Goal: Task Accomplishment & Management: Complete application form

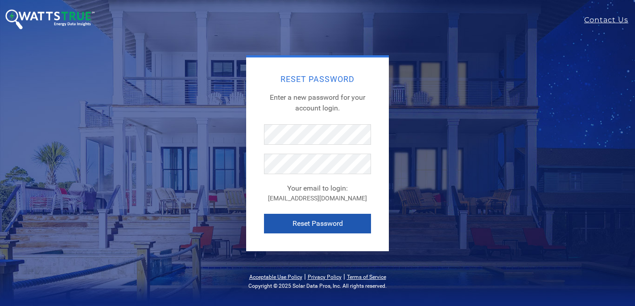
click at [317, 219] on button "Reset Password" at bounding box center [317, 224] width 107 height 20
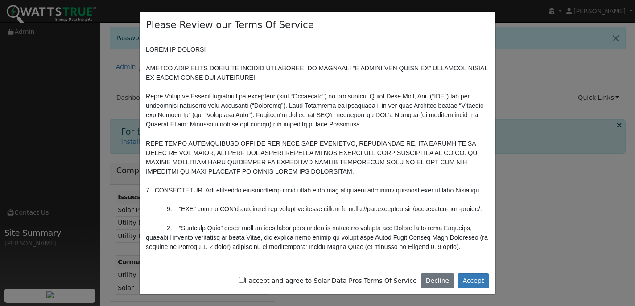
click at [261, 281] on label "I accept and agree to Solar Data Pros Terms Of Service" at bounding box center [328, 281] width 178 height 9
click at [245, 281] on input "I accept and agree to Solar Data Pros Terms Of Service" at bounding box center [242, 280] width 6 height 6
checkbox input "true"
click at [467, 284] on button "Accept" at bounding box center [474, 281] width 32 height 15
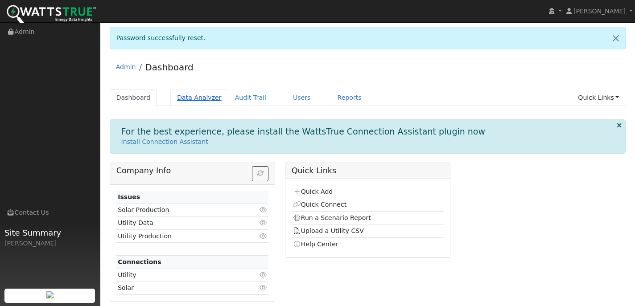
click at [209, 99] on link "Data Analyzer" at bounding box center [199, 98] width 58 height 17
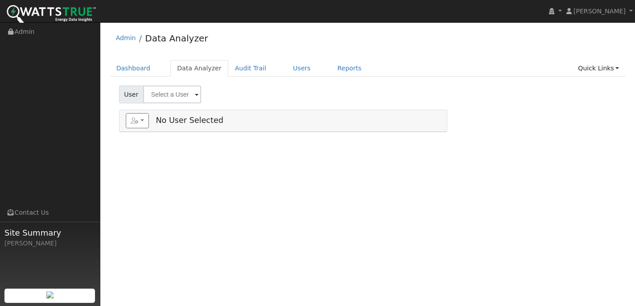
click at [174, 98] on input "text" at bounding box center [172, 95] width 58 height 18
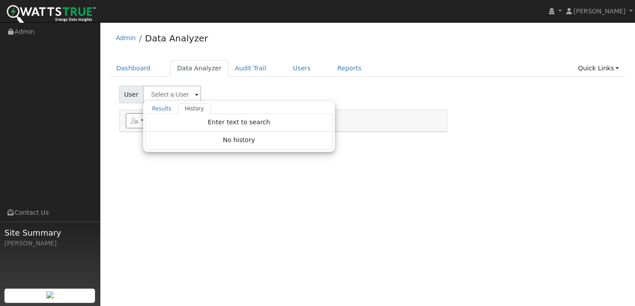
click at [122, 98] on span "User" at bounding box center [131, 95] width 25 height 18
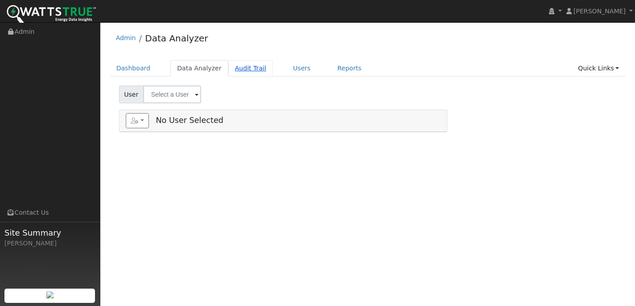
click at [245, 72] on link "Audit Trail" at bounding box center [250, 68] width 45 height 17
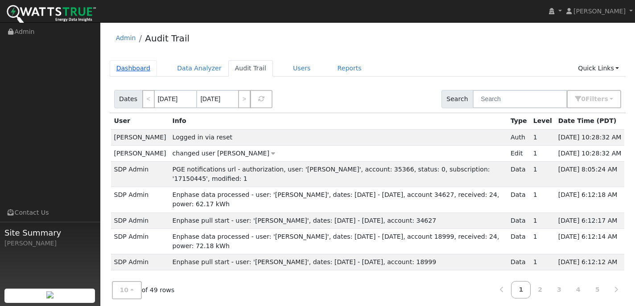
click at [149, 70] on link "Dashboard" at bounding box center [134, 68] width 48 height 17
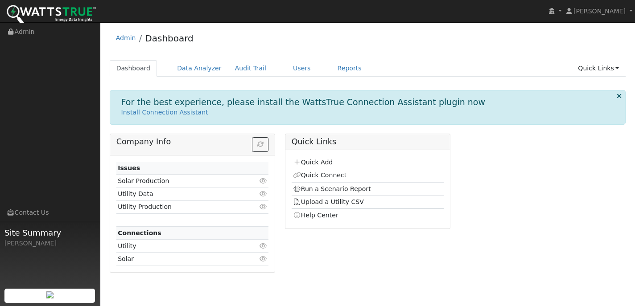
click at [244, 248] on td "Click to view" at bounding box center [256, 246] width 25 height 13
click at [130, 248] on td "Utility" at bounding box center [180, 246] width 128 height 13
click at [157, 184] on td "Solar Production" at bounding box center [180, 181] width 128 height 13
click at [265, 180] on icon at bounding box center [263, 181] width 8 height 6
click at [620, 97] on icon at bounding box center [619, 96] width 5 height 7
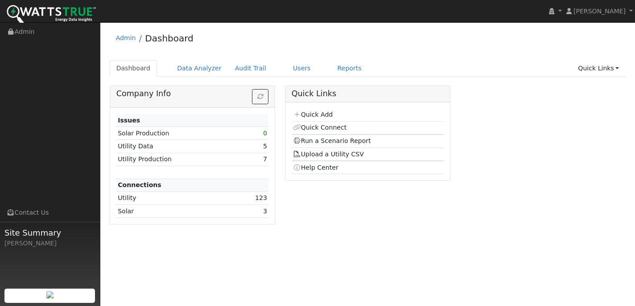
click at [252, 150] on td "5" at bounding box center [253, 146] width 32 height 13
click at [146, 148] on td "Utility Data" at bounding box center [176, 146] width 120 height 13
click at [161, 159] on td "Utility Production" at bounding box center [176, 159] width 120 height 13
click at [301, 116] on link "Quick Add" at bounding box center [313, 114] width 40 height 7
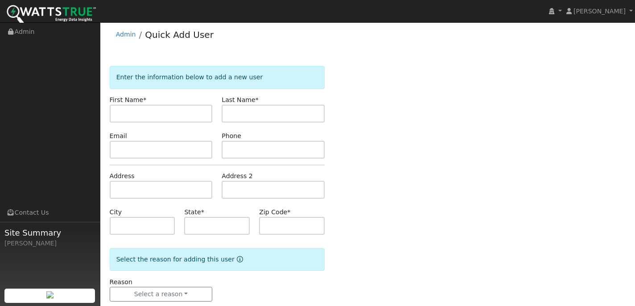
scroll to position [21, 0]
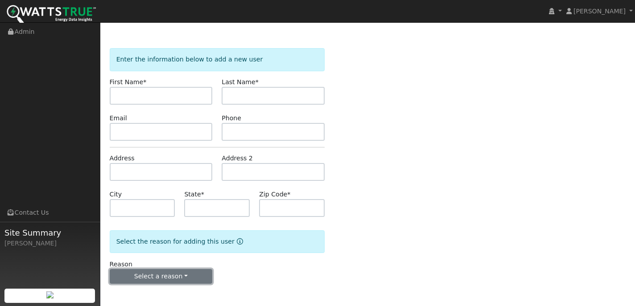
click at [199, 275] on button "Select a reason" at bounding box center [161, 276] width 103 height 15
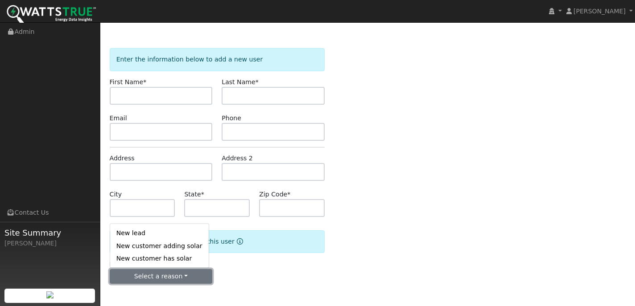
click at [199, 274] on button "Select a reason" at bounding box center [161, 276] width 103 height 15
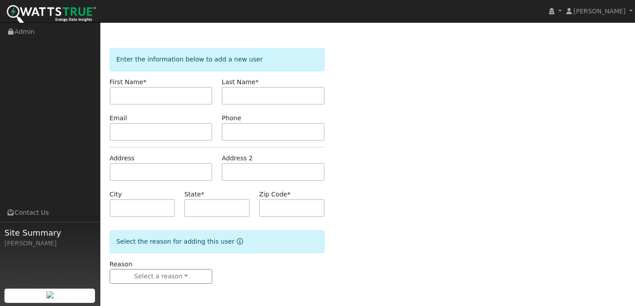
click at [421, 179] on div "Enter the information below to add a new user First Name * Last Name * Email Ph…" at bounding box center [368, 175] width 517 height 254
click at [146, 95] on input "text" at bounding box center [161, 96] width 103 height 18
type input "Kim"
type input "Jow"
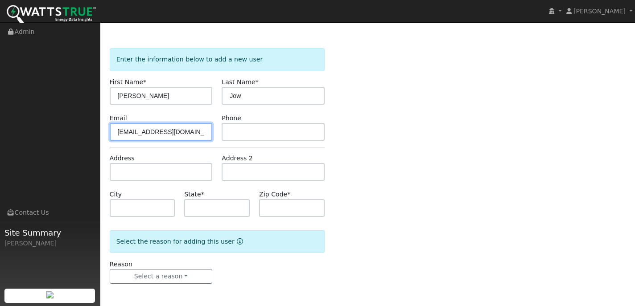
type input "klj888@att.net"
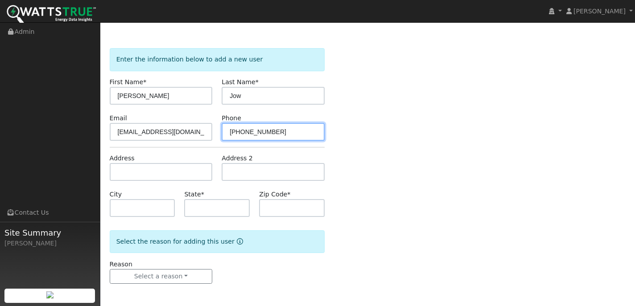
type input "209-915-9681"
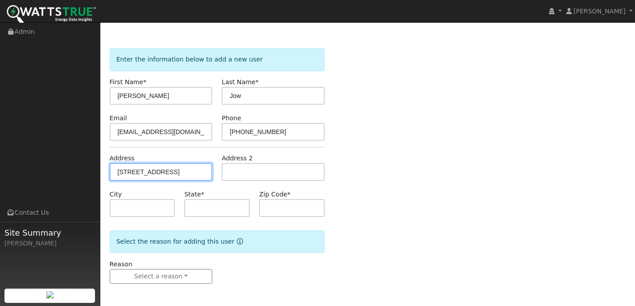
type input "8411 Burns Place"
type input "Stockton"
type input "CA"
type input "95209"
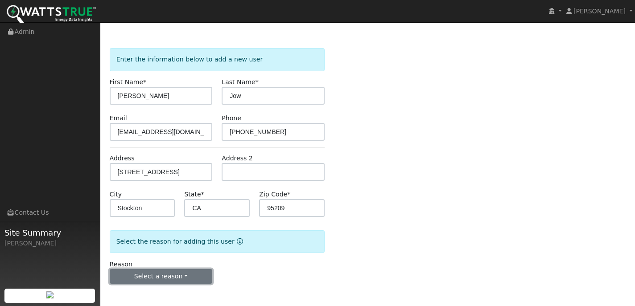
click at [189, 274] on button "Select a reason" at bounding box center [161, 276] width 103 height 15
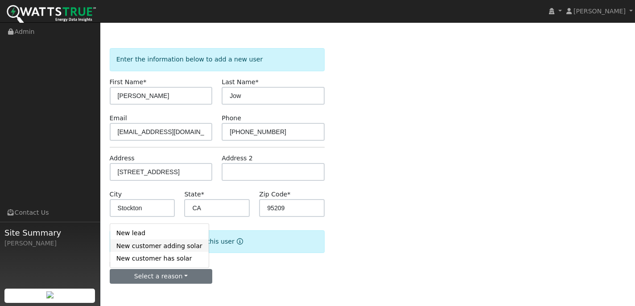
click at [156, 248] on link "New customer adding solar" at bounding box center [159, 246] width 99 height 12
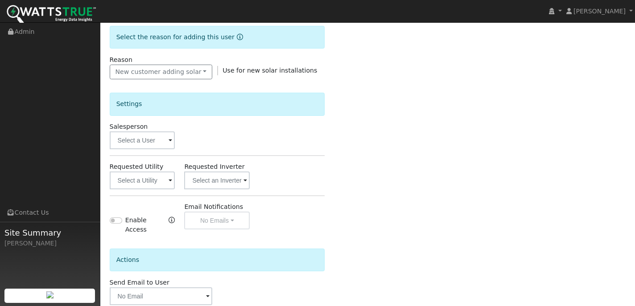
scroll to position [241, 0]
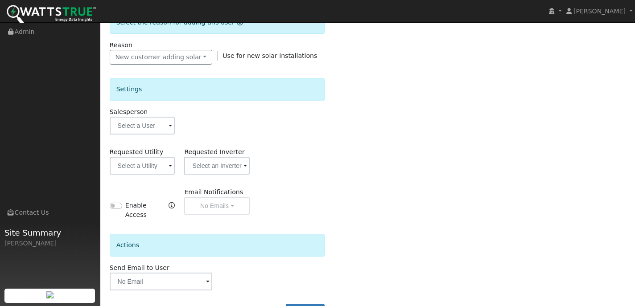
click at [169, 131] on span at bounding box center [171, 126] width 4 height 10
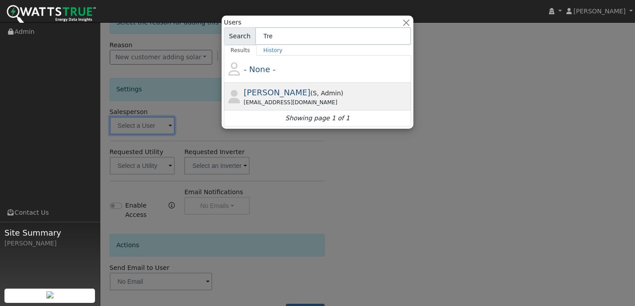
type input "Tre"
click at [267, 96] on span "[PERSON_NAME]" at bounding box center [277, 92] width 67 height 9
type input "[PERSON_NAME]"
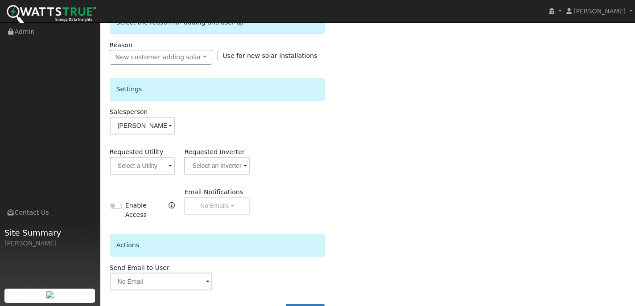
click at [169, 170] on span at bounding box center [171, 166] width 4 height 10
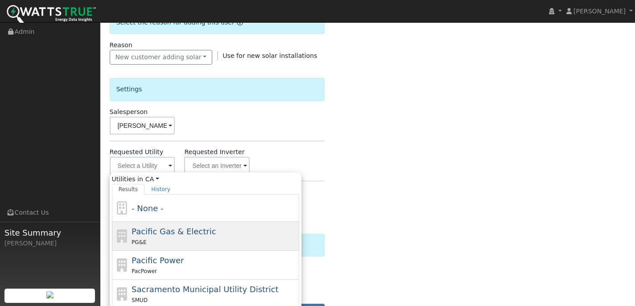
click at [162, 232] on span "Pacific Gas & Electric" at bounding box center [174, 231] width 84 height 9
type input "Pacific Gas & Electric"
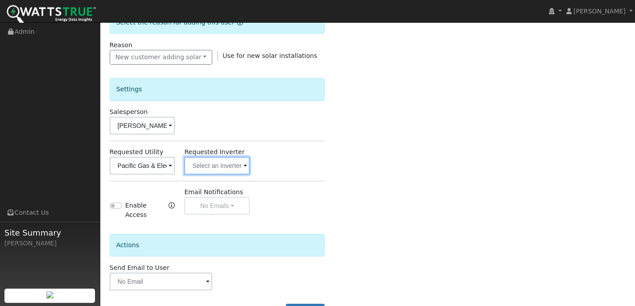
click at [175, 170] on input "text" at bounding box center [143, 166] width 66 height 18
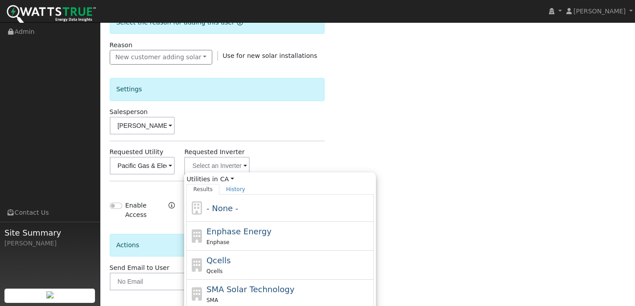
click at [317, 149] on div "Requested Utility Pacific Gas & Electric Requested Inverter Utilities in CA All…" at bounding box center [217, 161] width 225 height 27
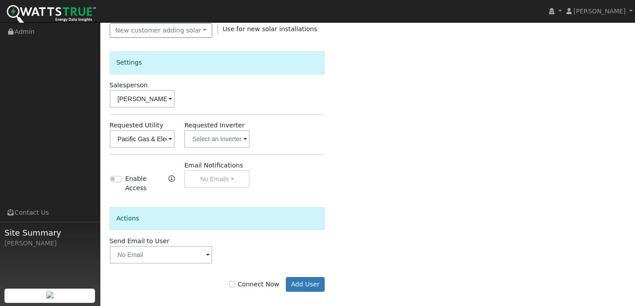
scroll to position [276, 0]
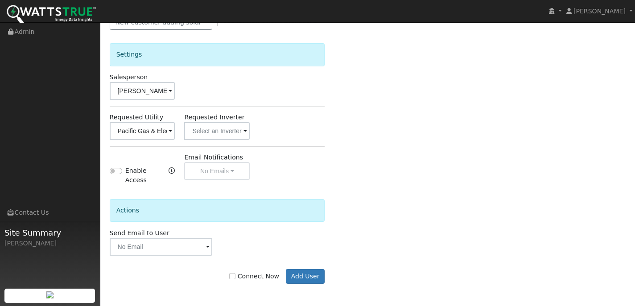
click at [238, 172] on div "Email Notifications No Emails No Emails Weekly Emails Monthly Emails" at bounding box center [217, 169] width 75 height 33
click at [236, 278] on input "Connect Now" at bounding box center [232, 276] width 6 height 6
checkbox input "false"
click at [296, 281] on button "Add User" at bounding box center [305, 276] width 39 height 15
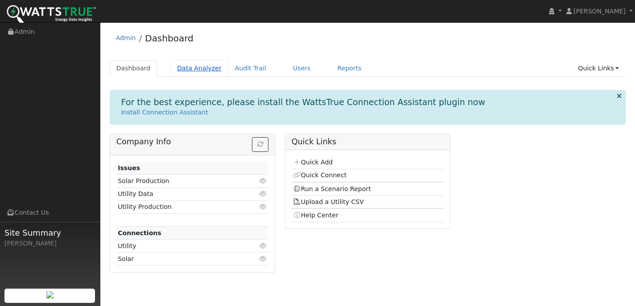
click at [199, 69] on link "Data Analyzer" at bounding box center [199, 68] width 58 height 17
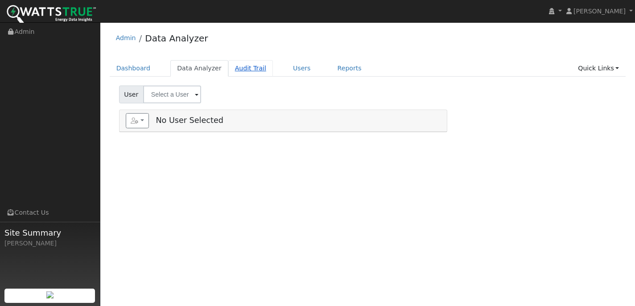
click at [235, 70] on link "Audit Trail" at bounding box center [250, 68] width 45 height 17
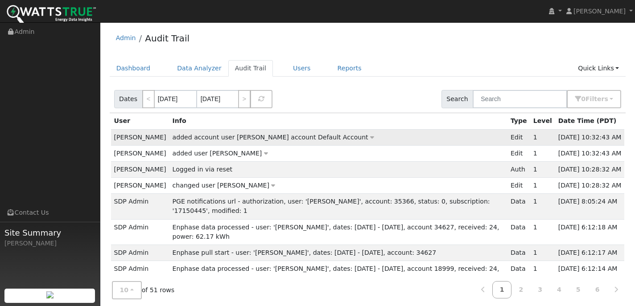
click at [205, 137] on span "added account user [PERSON_NAME] account Default Account" at bounding box center [271, 137] width 196 height 7
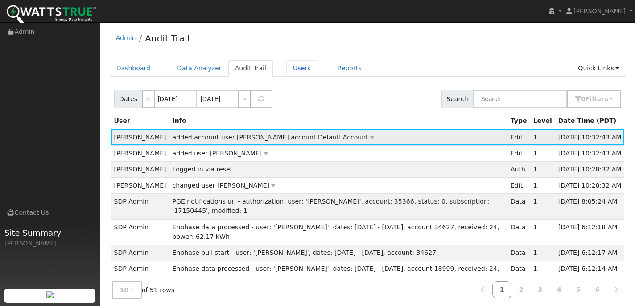
click at [286, 69] on link "Users" at bounding box center [301, 68] width 31 height 17
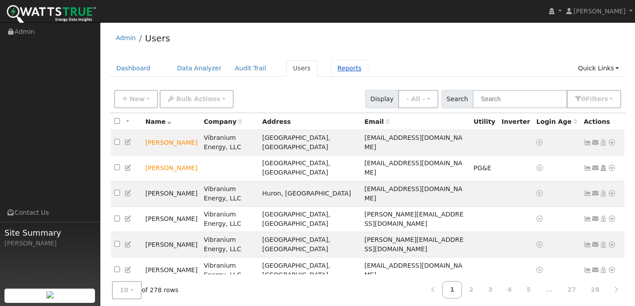
click at [342, 69] on link "Reports" at bounding box center [349, 68] width 37 height 17
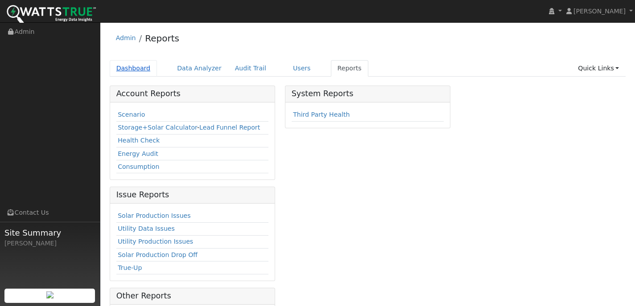
click at [129, 68] on link "Dashboard" at bounding box center [134, 68] width 48 height 17
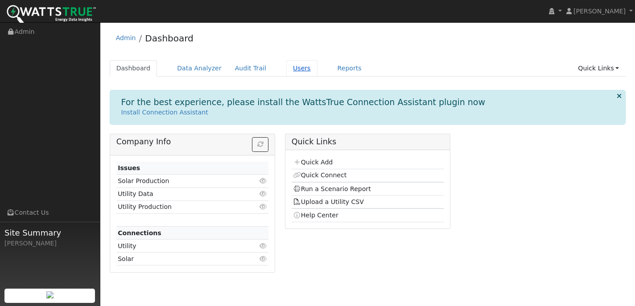
click at [289, 70] on link "Users" at bounding box center [301, 68] width 31 height 17
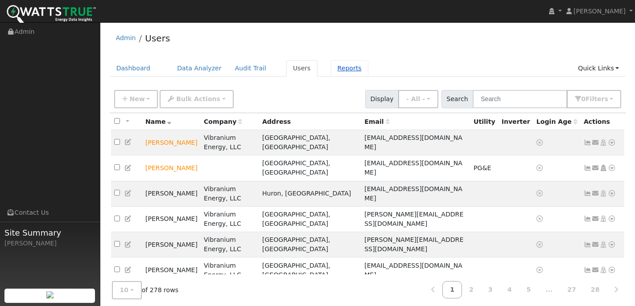
click at [331, 70] on link "Reports" at bounding box center [349, 68] width 37 height 17
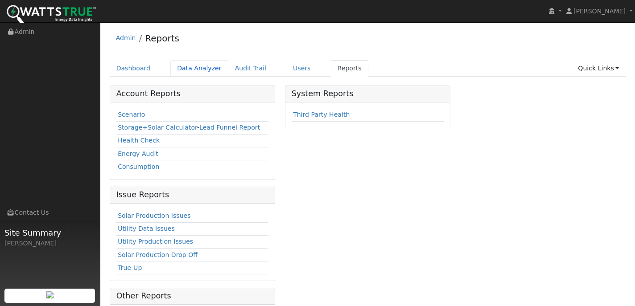
click at [215, 67] on link "Data Analyzer" at bounding box center [199, 68] width 58 height 17
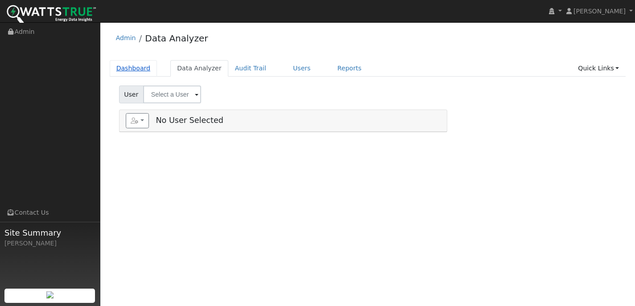
click at [146, 67] on link "Dashboard" at bounding box center [134, 68] width 48 height 17
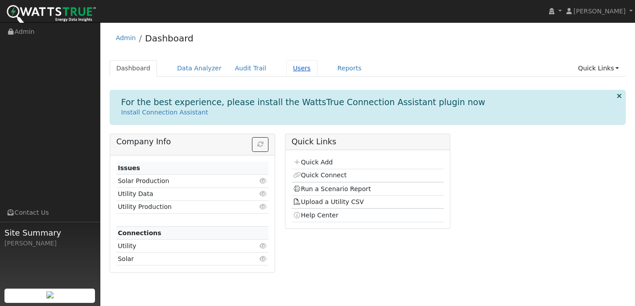
click at [288, 68] on link "Users" at bounding box center [301, 68] width 31 height 17
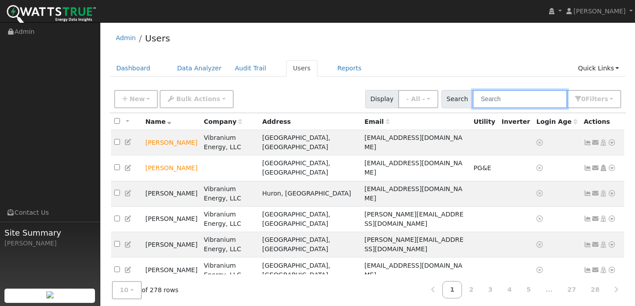
click at [502, 105] on input "text" at bounding box center [520, 99] width 95 height 18
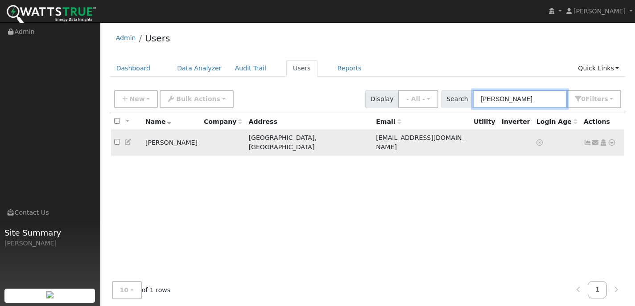
type input "[PERSON_NAME]"
click at [159, 137] on td "[PERSON_NAME]" at bounding box center [171, 142] width 58 height 25
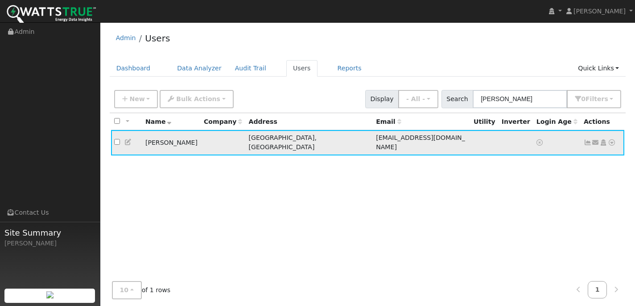
click at [116, 139] on input "checkbox" at bounding box center [117, 142] width 6 height 6
click at [118, 139] on input "checkbox" at bounding box center [117, 142] width 6 height 6
checkbox input "false"
click at [612, 140] on icon at bounding box center [612, 143] width 8 height 6
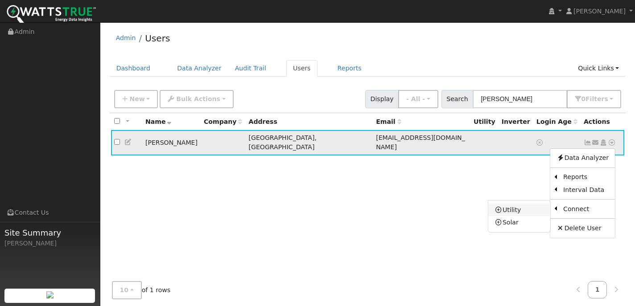
click at [514, 206] on link "Utility" at bounding box center [520, 210] width 62 height 12
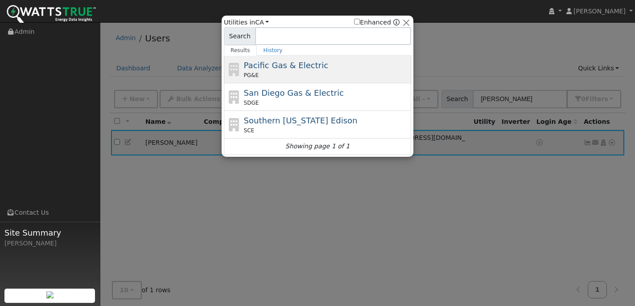
click at [306, 69] on span "Pacific Gas & Electric" at bounding box center [286, 65] width 84 height 9
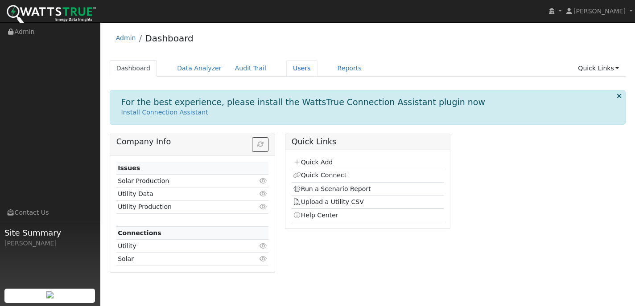
click at [297, 70] on link "Users" at bounding box center [301, 68] width 31 height 17
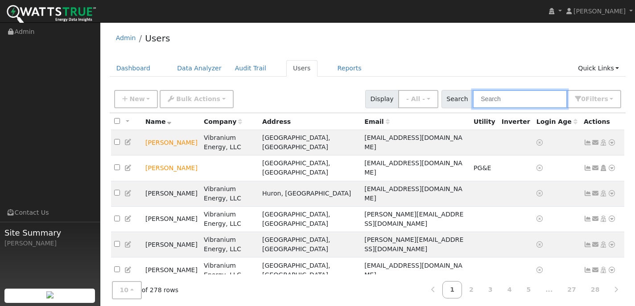
click at [517, 103] on input "text" at bounding box center [520, 99] width 95 height 18
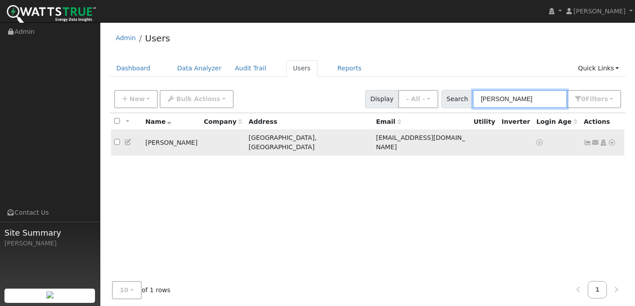
type input "[PERSON_NAME]"
click at [613, 140] on icon at bounding box center [612, 143] width 8 height 6
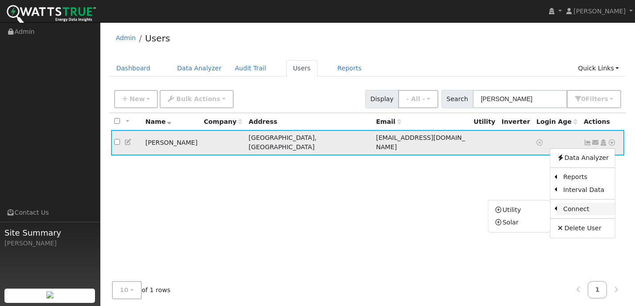
click at [580, 204] on link "Connect" at bounding box center [586, 209] width 58 height 12
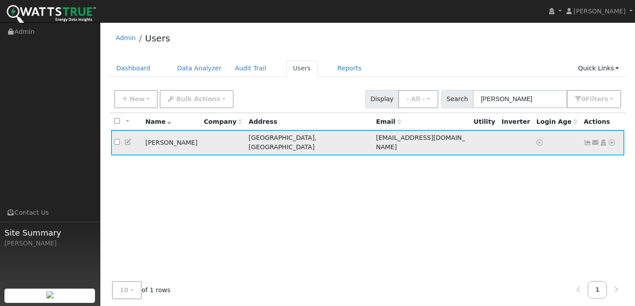
click at [612, 140] on icon at bounding box center [612, 143] width 8 height 6
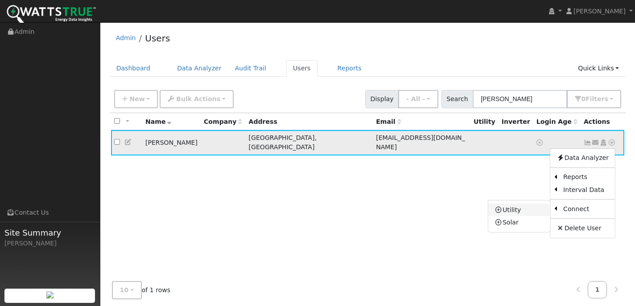
click at [531, 207] on link "Utility" at bounding box center [520, 210] width 62 height 12
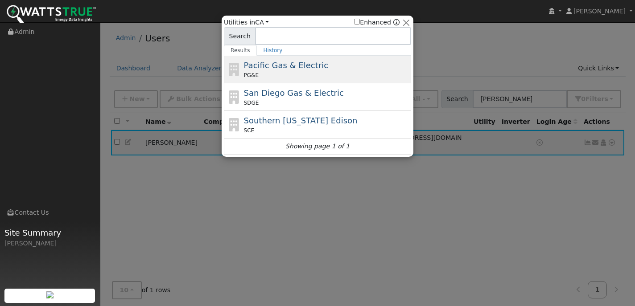
click at [304, 67] on span "Pacific Gas & Electric" at bounding box center [286, 65] width 84 height 9
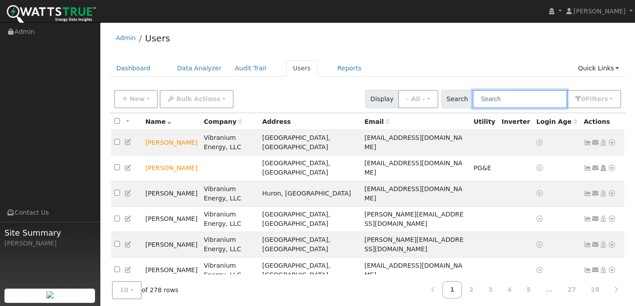
click at [488, 97] on input "text" at bounding box center [520, 99] width 95 height 18
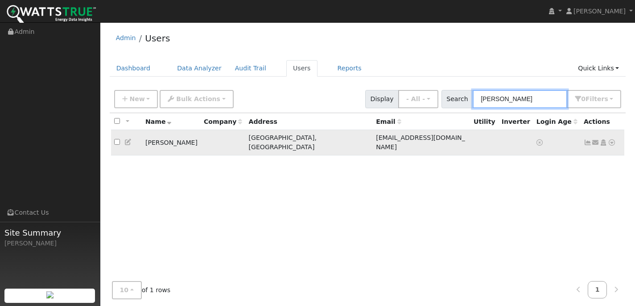
type input "[PERSON_NAME]"
click at [612, 140] on icon at bounding box center [612, 143] width 8 height 6
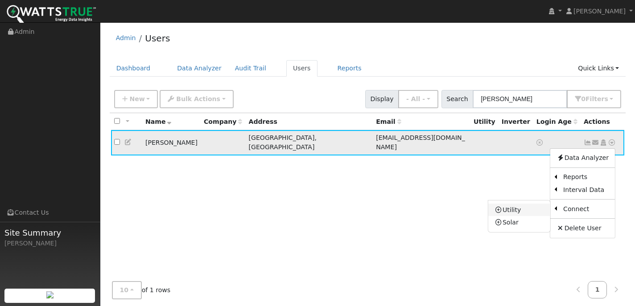
click at [528, 208] on link "Utility" at bounding box center [520, 210] width 62 height 12
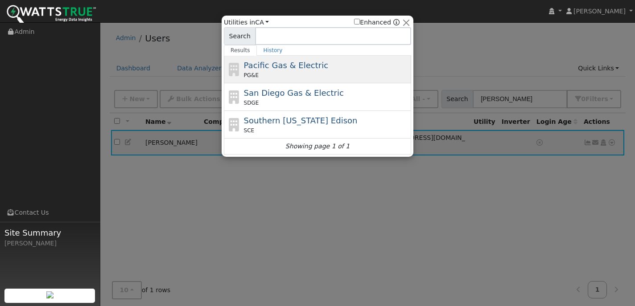
click at [232, 69] on icon at bounding box center [234, 69] width 15 height 13
